Goal: Navigation & Orientation: Find specific page/section

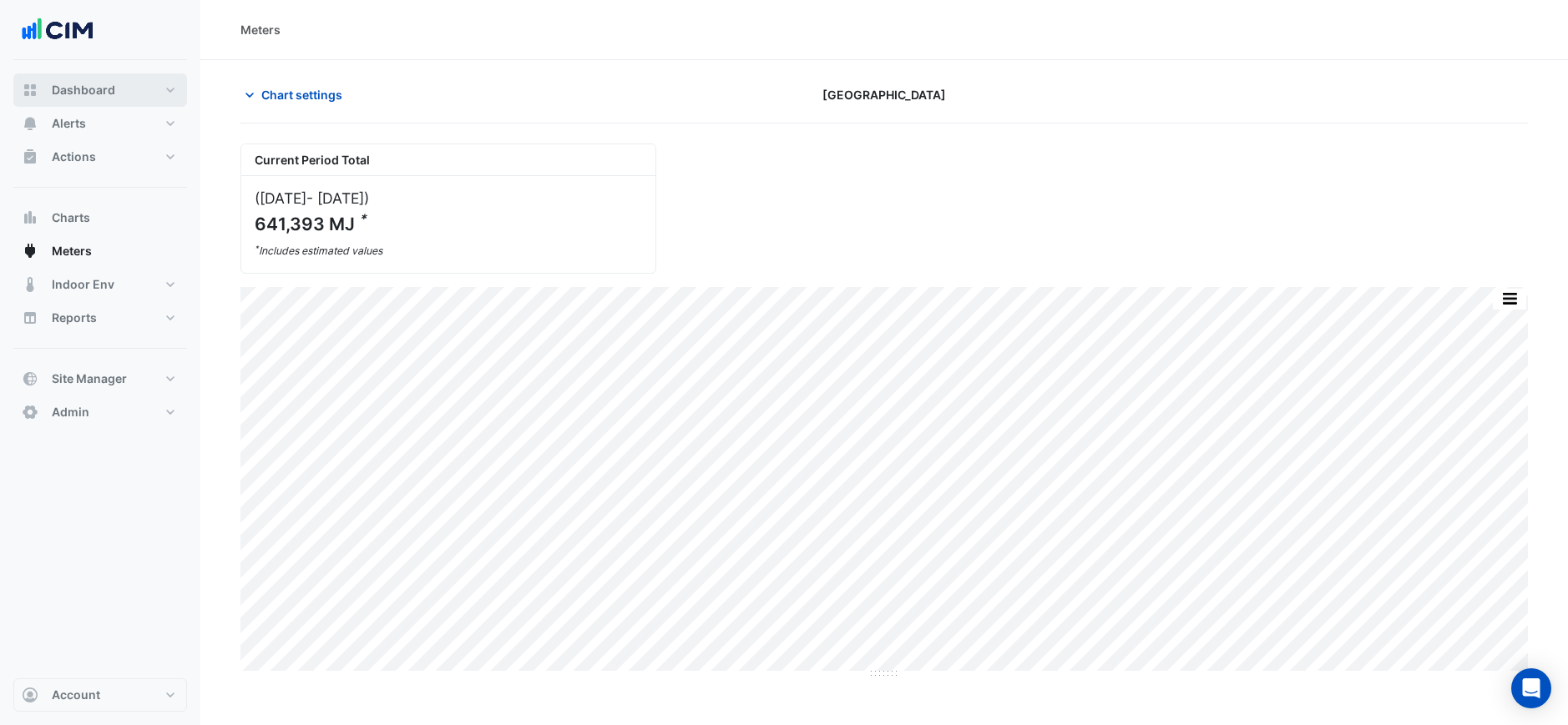
click at [109, 89] on span "Dashboard" at bounding box center [83, 89] width 64 height 17
select select "***"
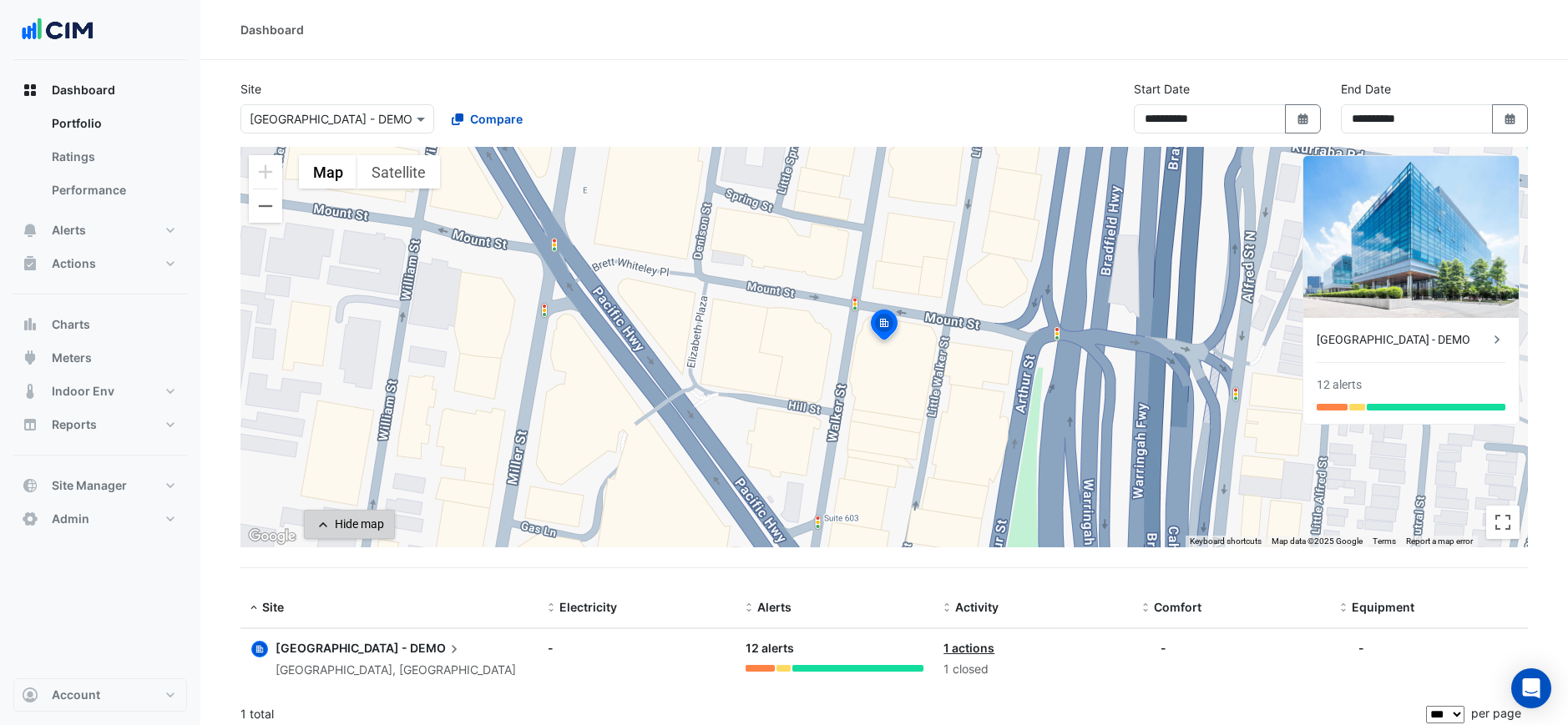
click at [344, 531] on div "Hide map" at bounding box center [359, 525] width 49 height 18
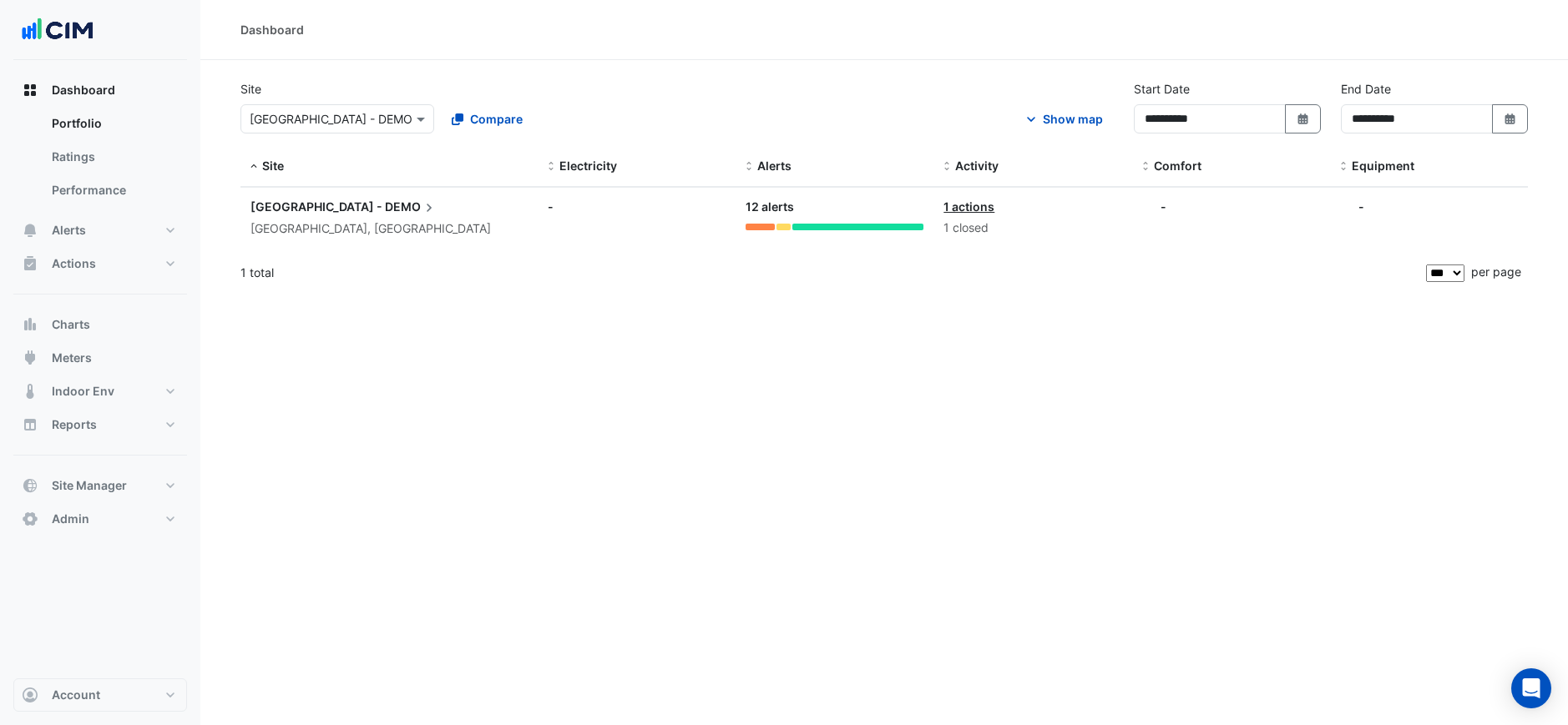
click at [1068, 120] on div "Show map" at bounding box center [1072, 119] width 60 height 18
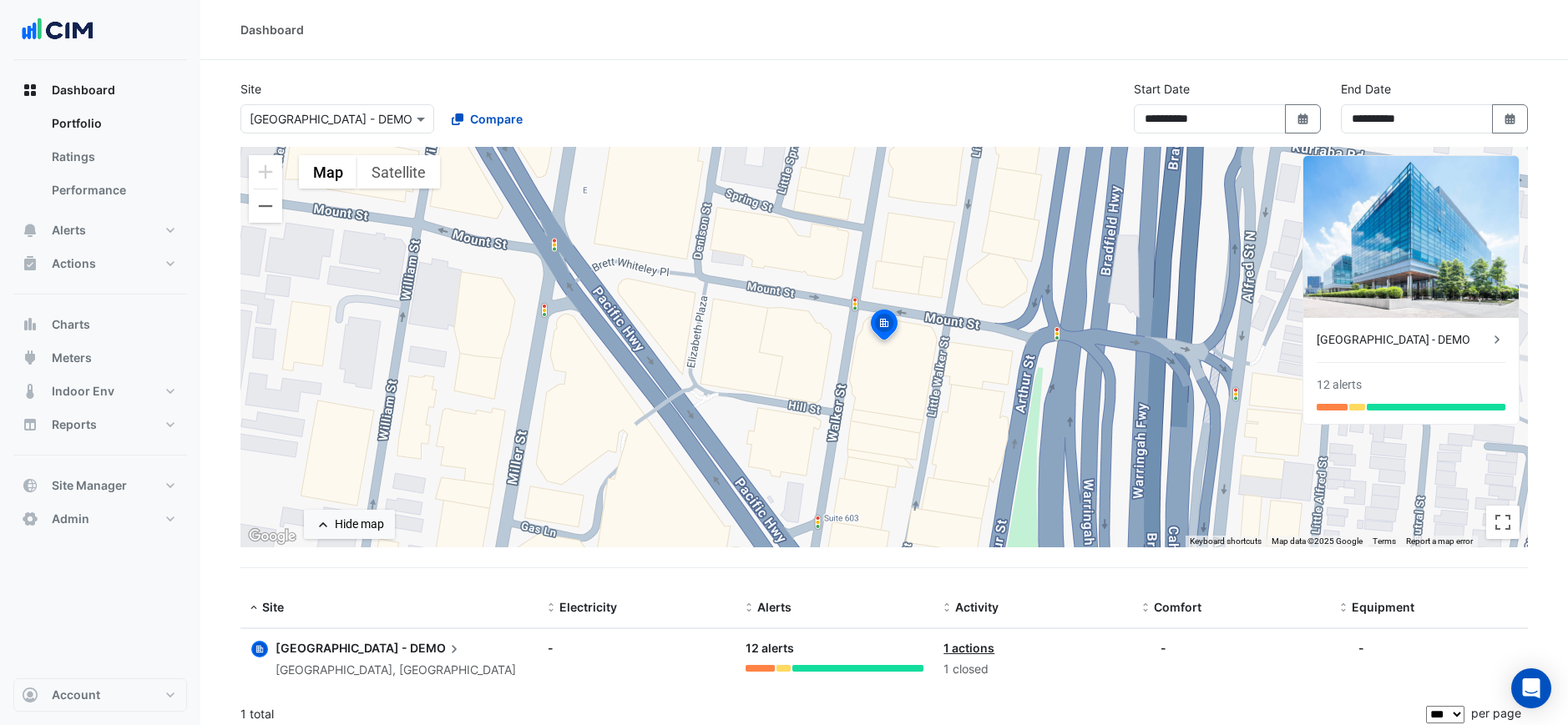
click at [370, 521] on div "Hide map" at bounding box center [359, 525] width 49 height 18
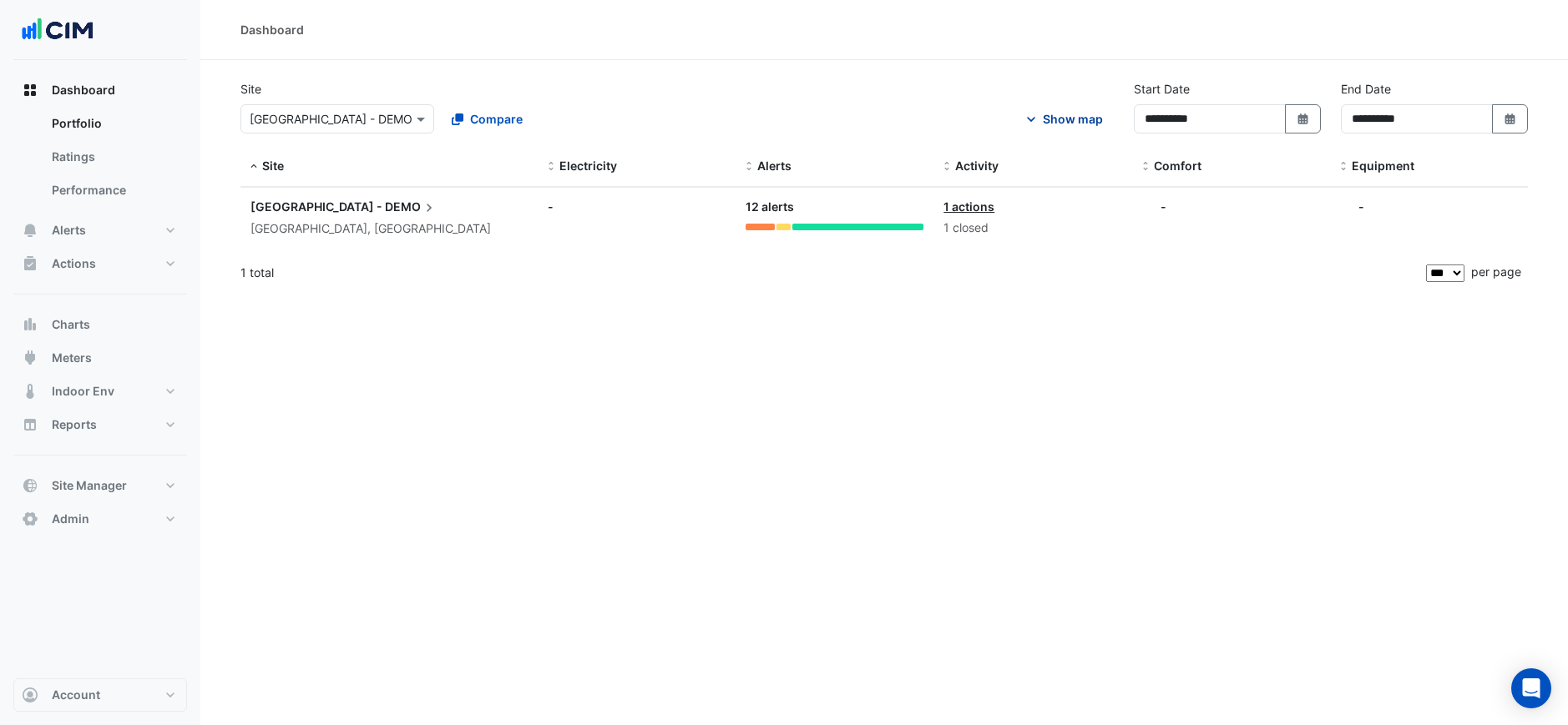
click at [1072, 116] on div "Show map" at bounding box center [1072, 119] width 60 height 18
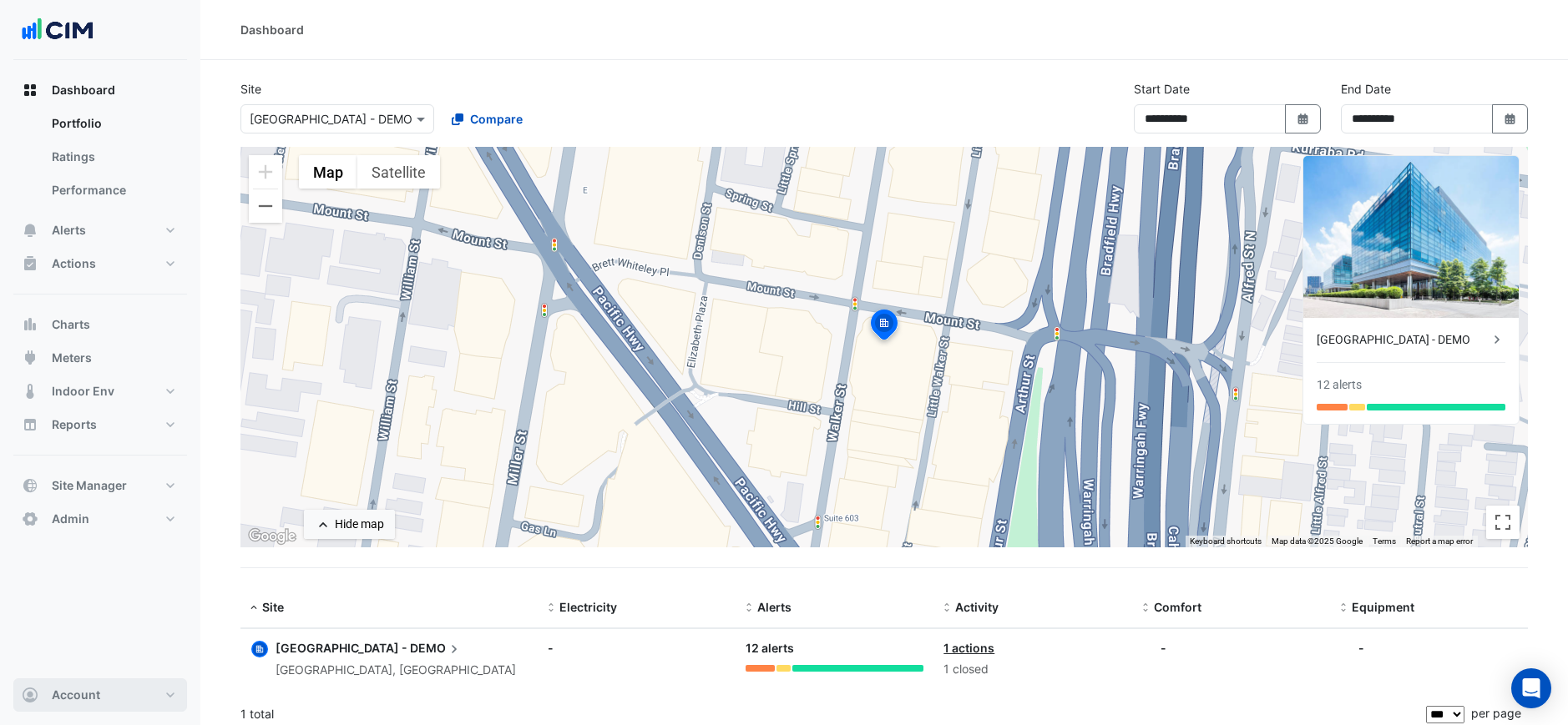
click at [138, 694] on button "Account" at bounding box center [100, 695] width 174 height 33
click at [112, 644] on link "Sign Out" at bounding box center [99, 652] width 158 height 33
